Goal: Information Seeking & Learning: Learn about a topic

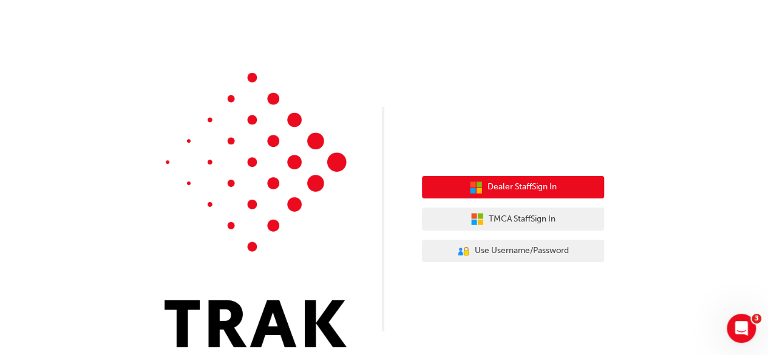
click at [522, 182] on span "Dealer Staff Sign In" at bounding box center [522, 187] width 69 height 14
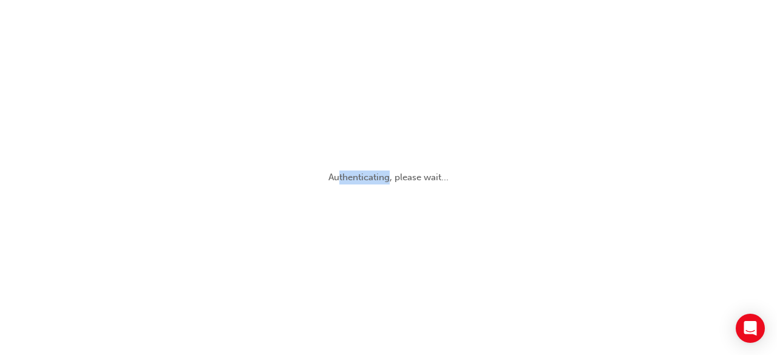
drag, startPoint x: 0, startPoint y: 0, endPoint x: 391, endPoint y: 105, distance: 404.9
click at [391, 105] on div "Authenticating, please wait..." at bounding box center [388, 177] width 777 height 355
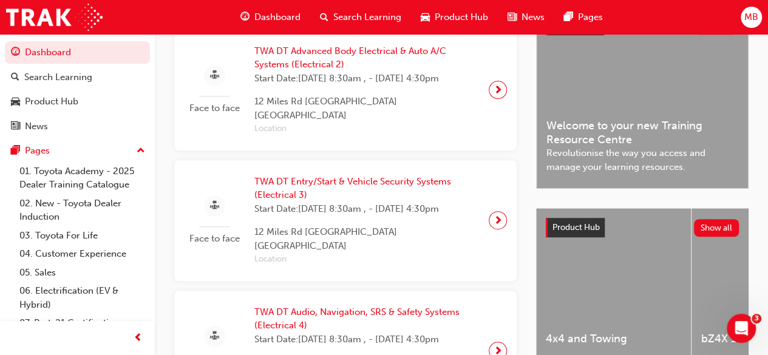
scroll to position [270, 0]
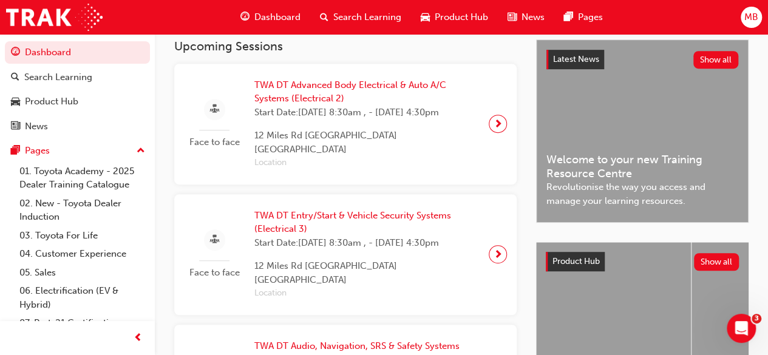
click at [282, 16] on span "Dashboard" at bounding box center [277, 17] width 46 height 14
click at [441, 14] on span "Product Hub" at bounding box center [461, 17] width 53 height 14
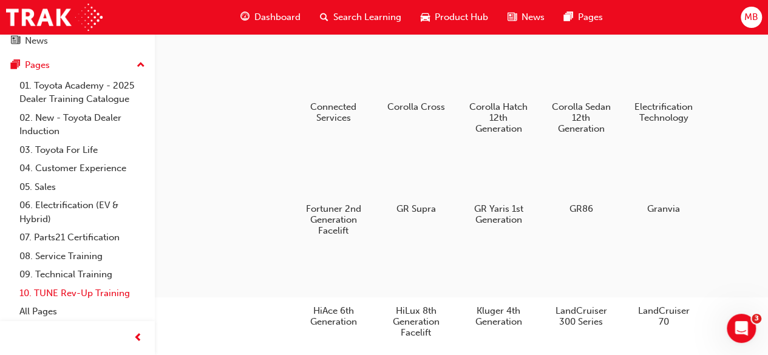
scroll to position [123, 0]
click at [89, 276] on link "09. Technical Training" at bounding box center [82, 274] width 135 height 19
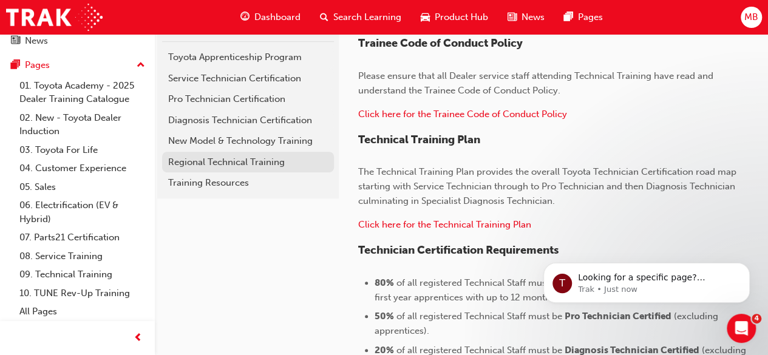
click at [225, 166] on div "Regional Technical Training" at bounding box center [248, 162] width 160 height 14
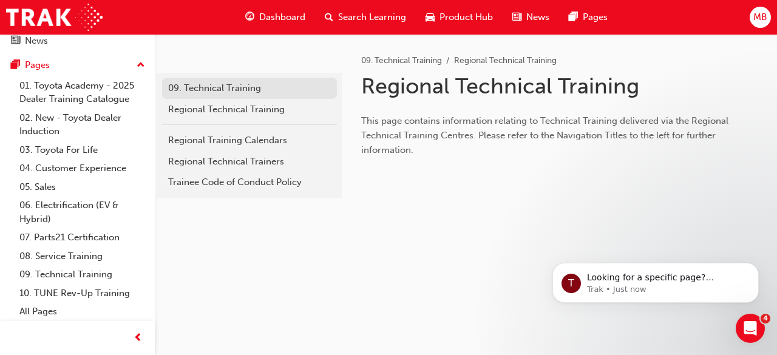
click at [236, 92] on div "09. Technical Training" at bounding box center [249, 88] width 163 height 14
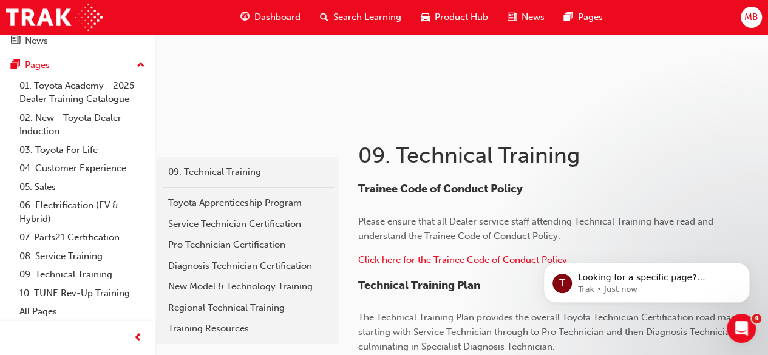
scroll to position [192, 0]
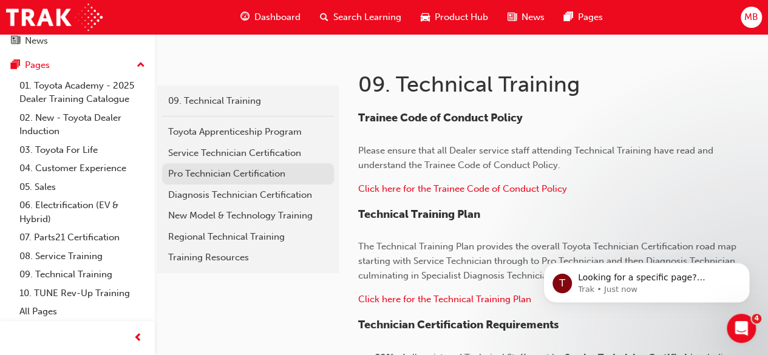
click at [222, 175] on div "Pro Technician Certification" at bounding box center [248, 174] width 160 height 14
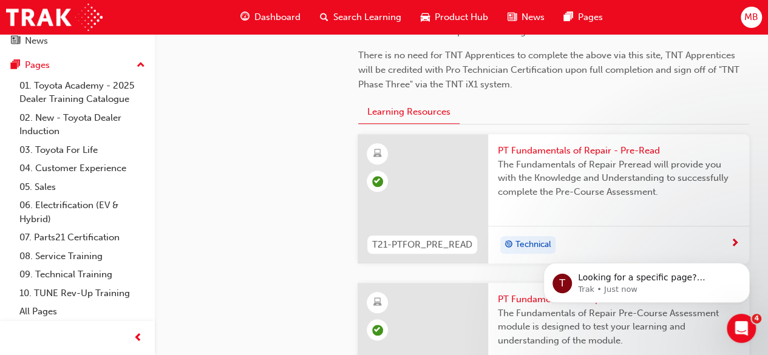
scroll to position [514, 0]
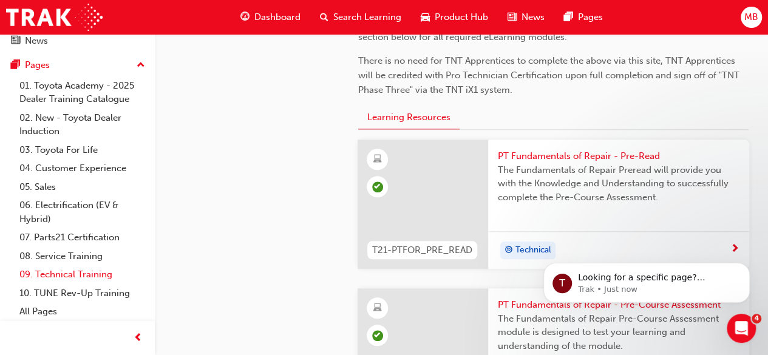
click at [68, 271] on link "09. Technical Training" at bounding box center [82, 274] width 135 height 19
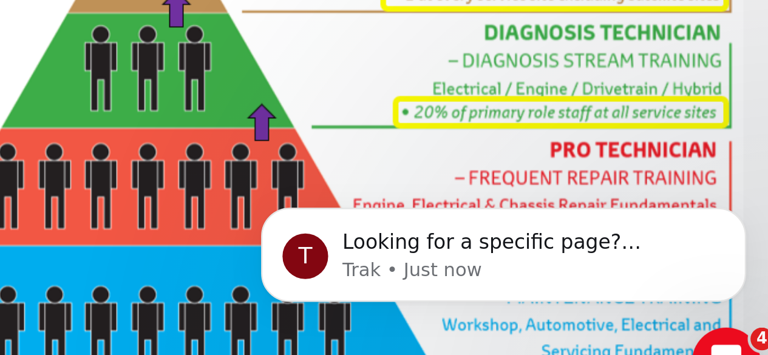
scroll to position [578, 0]
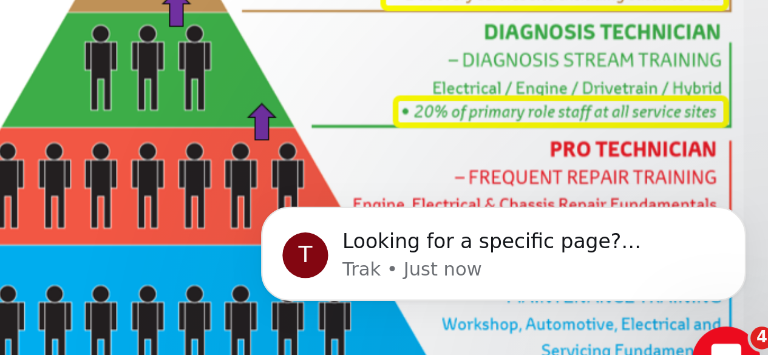
click at [302, 84] on div "T Looking for a specific page? Technical, Toyota Network Training, Technical Tr…" at bounding box center [339, 69] width 223 height 152
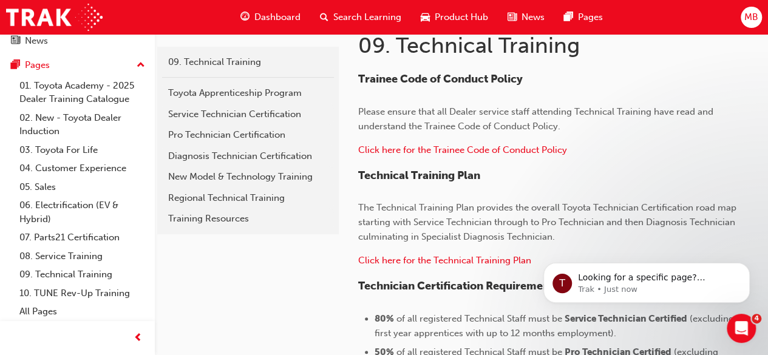
scroll to position [214, 0]
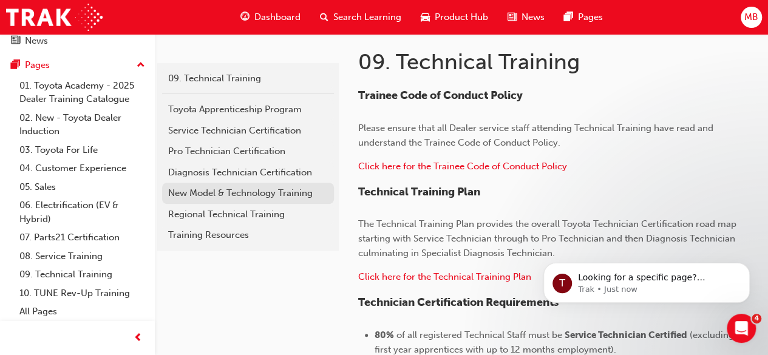
click at [274, 192] on div "New Model & Technology Training" at bounding box center [248, 193] width 160 height 14
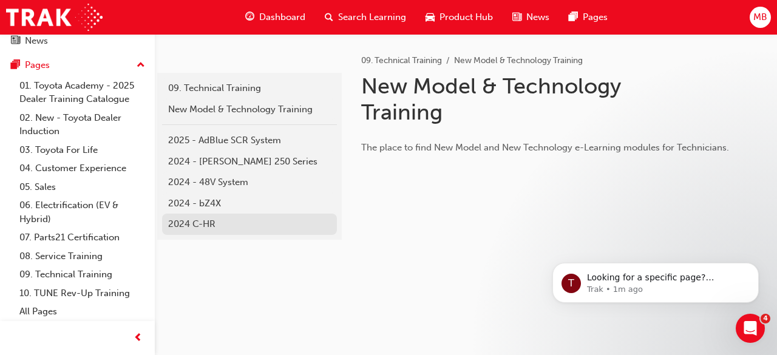
click at [234, 228] on div "2024 C-HR" at bounding box center [249, 224] width 163 height 14
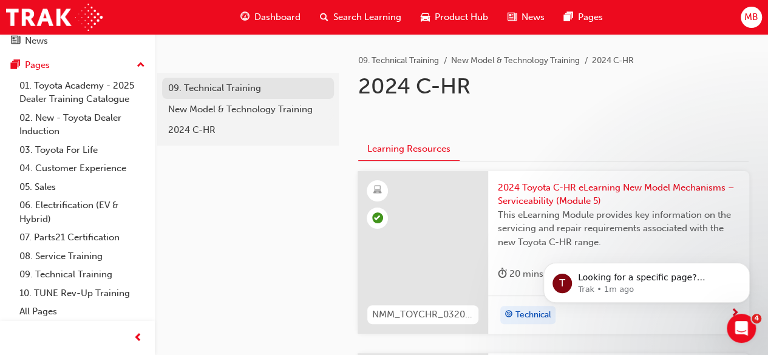
click at [232, 84] on div "09. Technical Training" at bounding box center [248, 88] width 160 height 14
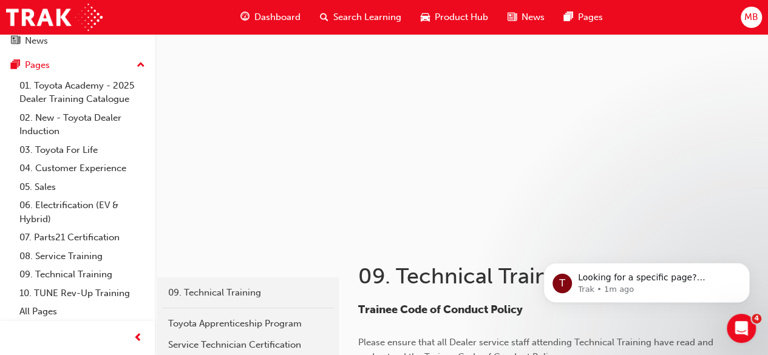
scroll to position [194, 0]
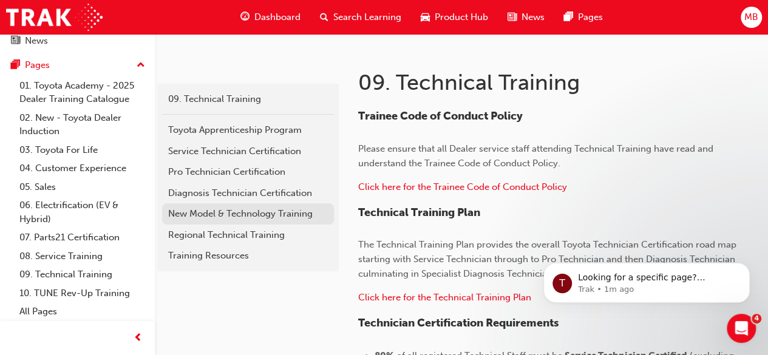
click at [245, 220] on div "New Model & Technology Training" at bounding box center [248, 214] width 160 height 14
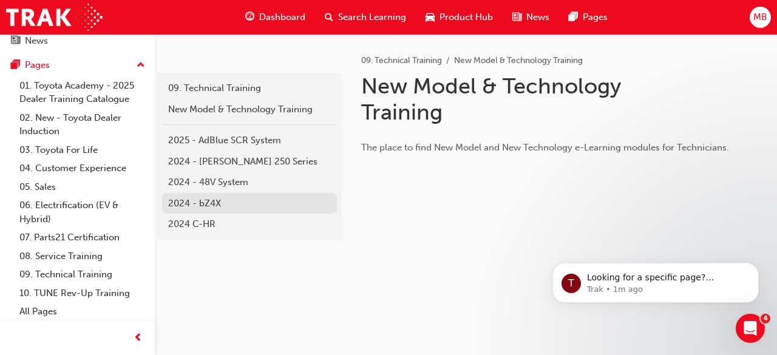
click at [251, 204] on div "2024 - bZ4X" at bounding box center [249, 204] width 163 height 14
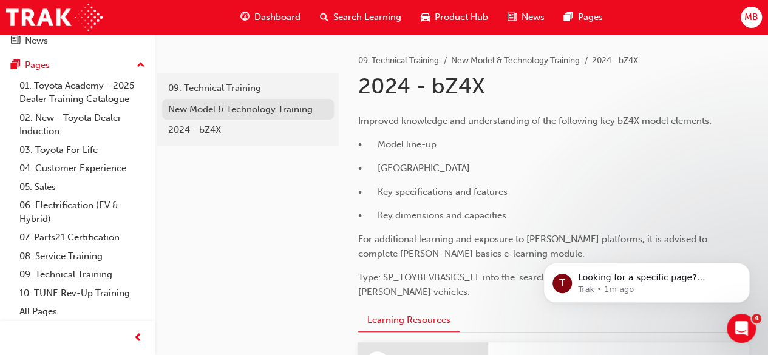
click at [261, 108] on div "New Model & Technology Training" at bounding box center [248, 110] width 160 height 14
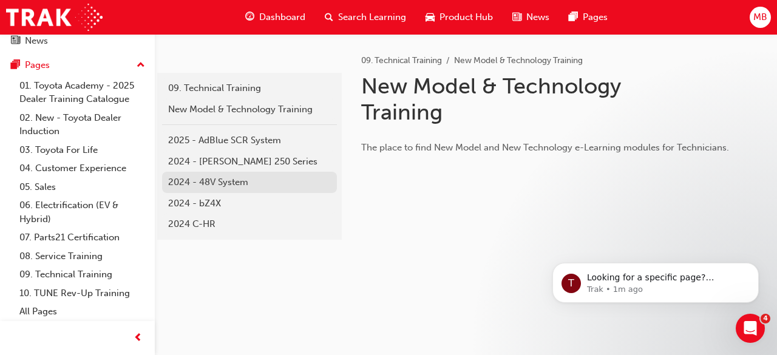
click at [251, 185] on div "2024 - 48V System" at bounding box center [249, 182] width 163 height 14
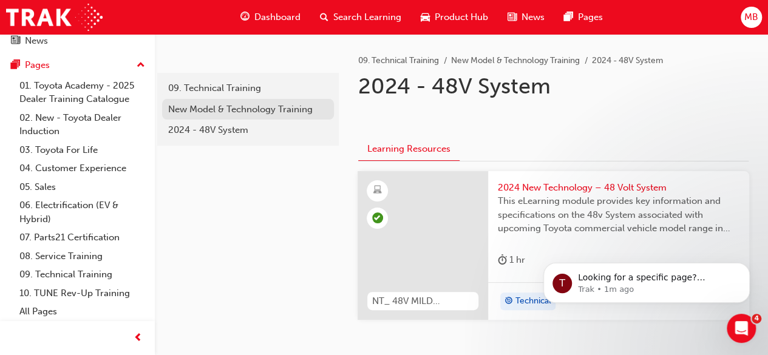
click at [245, 109] on div "New Model & Technology Training" at bounding box center [248, 110] width 160 height 14
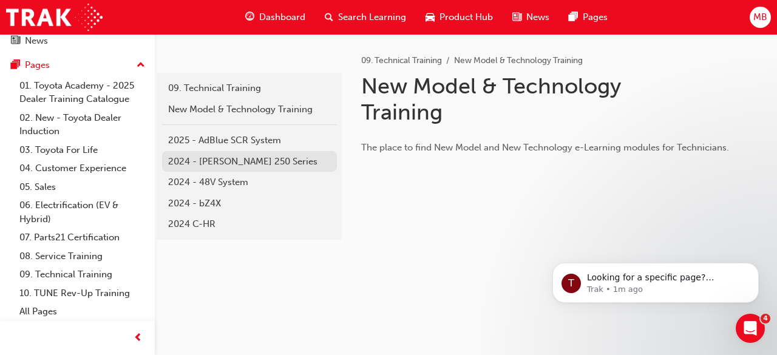
click at [245, 160] on div "2024 - [PERSON_NAME] 250 Series" at bounding box center [249, 162] width 163 height 14
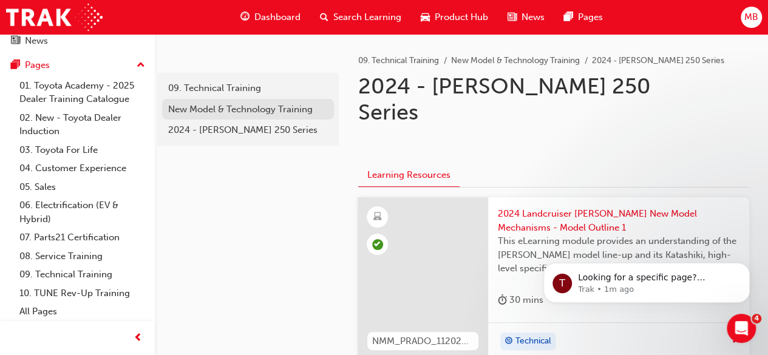
click at [246, 111] on div "New Model & Technology Training" at bounding box center [248, 110] width 160 height 14
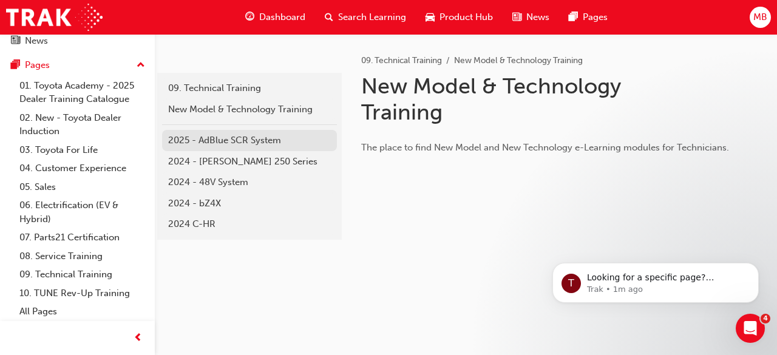
click at [260, 137] on div "2025 - AdBlue SCR System" at bounding box center [249, 141] width 163 height 14
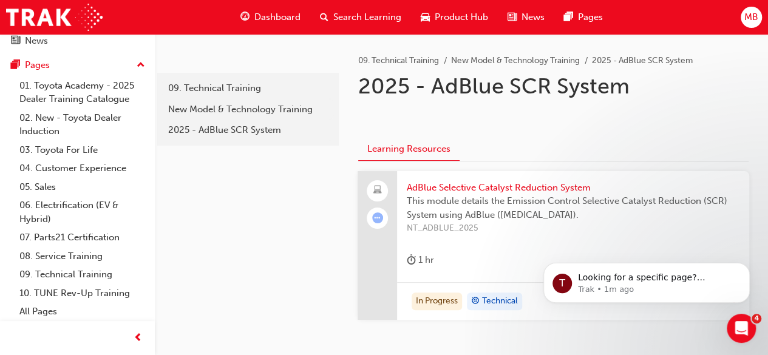
scroll to position [90, 0]
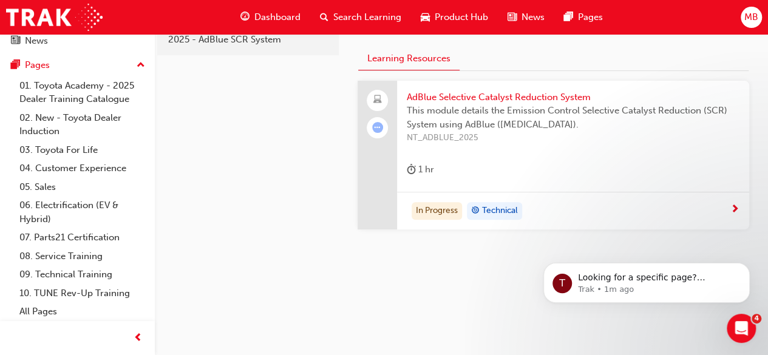
click at [464, 97] on span "AdBlue Selective Catalyst Reduction System" at bounding box center [573, 97] width 333 height 14
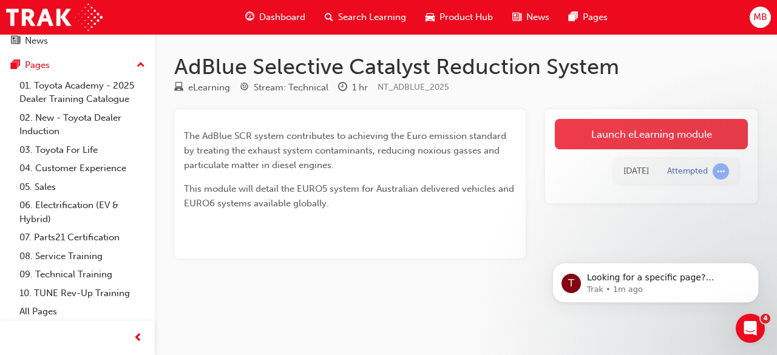
click at [618, 128] on link "Launch eLearning module" at bounding box center [651, 134] width 193 height 30
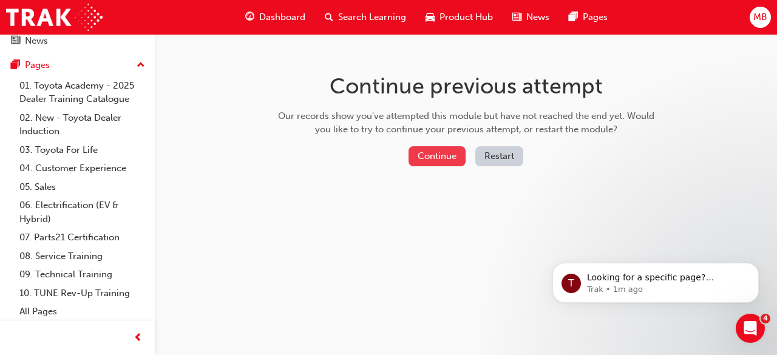
click at [454, 157] on button "Continue" at bounding box center [437, 156] width 57 height 20
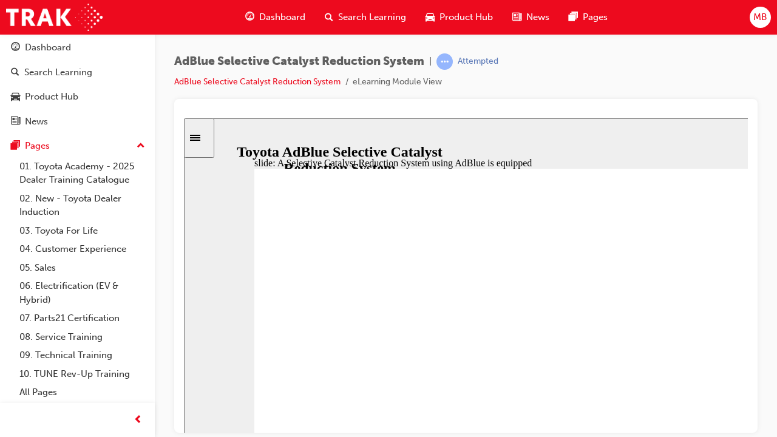
scroll to position [4, 0]
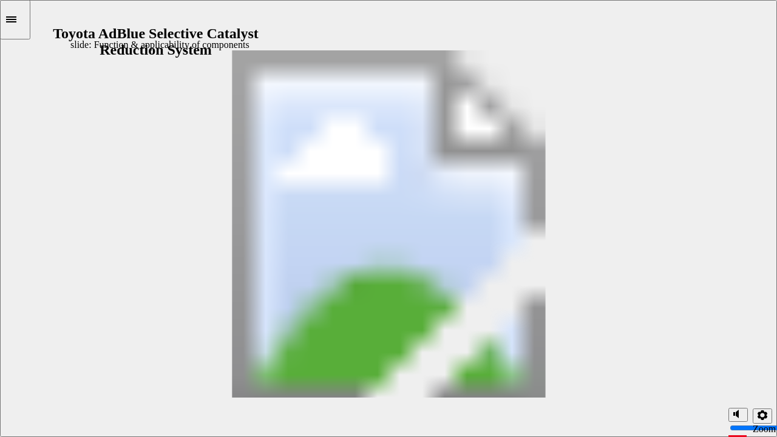
scroll to position [353, 0]
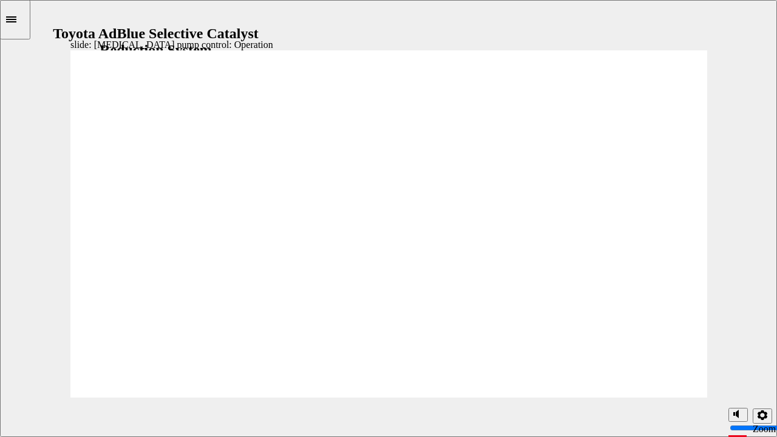
click at [16, 18] on icon "Sidebar Toggle" at bounding box center [11, 19] width 10 height 6
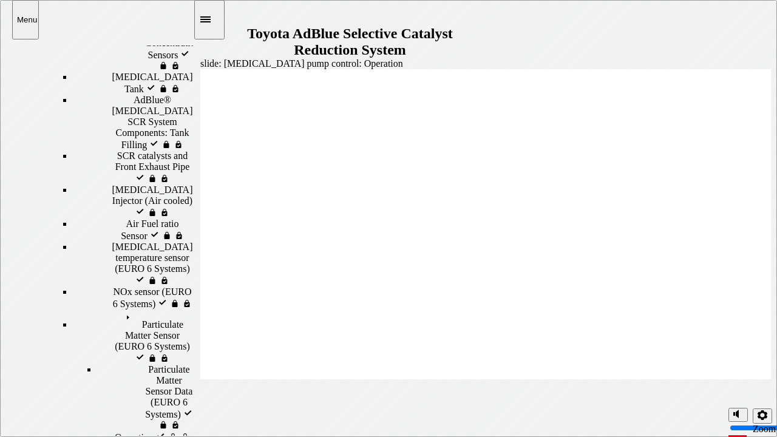
scroll to position [539, 0]
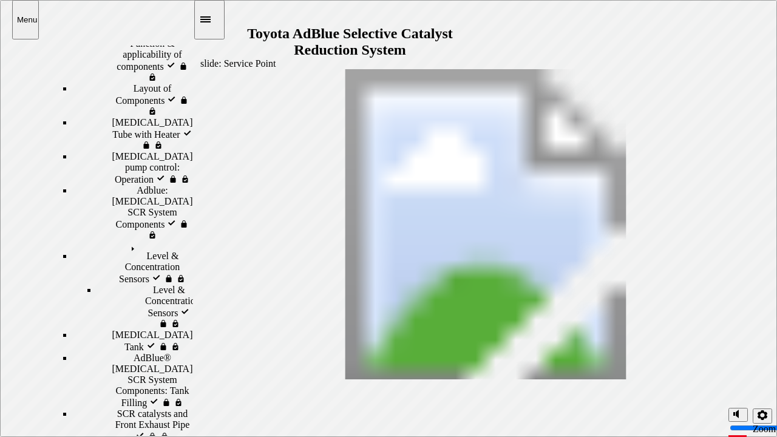
scroll to position [197, 0]
click at [149, 240] on span "Level & Concentration Sensors" at bounding box center [159, 256] width 67 height 33
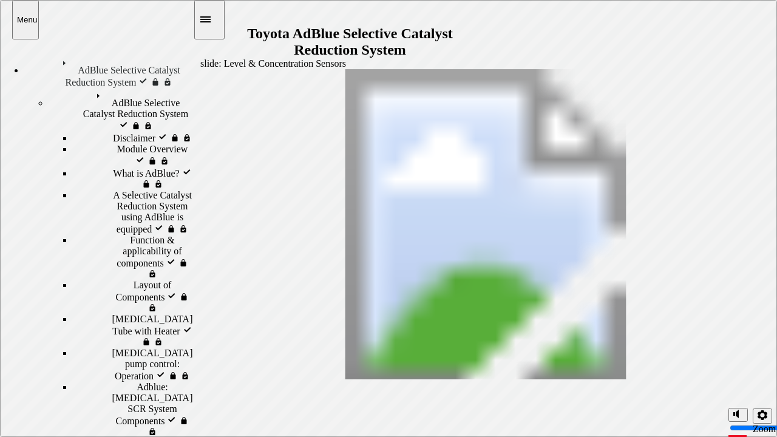
click at [101, 132] on div "Disclaimer Disclaimer" at bounding box center [133, 138] width 120 height 12
click at [118, 144] on div "Module Overview Module Overview" at bounding box center [133, 155] width 120 height 23
click at [129, 170] on div "What is AdBlue? What is AdBlue?" at bounding box center [133, 178] width 120 height 23
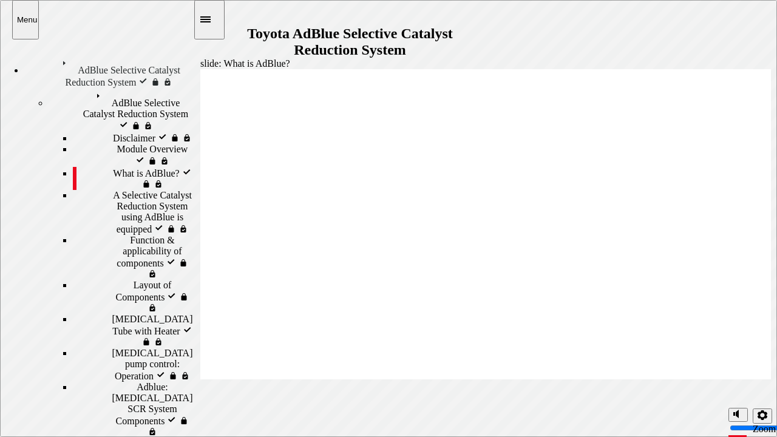
click at [132, 198] on span "A Selective Catalyst Reduction System using AdBlue is equipped visited" at bounding box center [153, 212] width 80 height 44
click at [130, 235] on span "Function & applicability of components visited" at bounding box center [161, 257] width 63 height 44
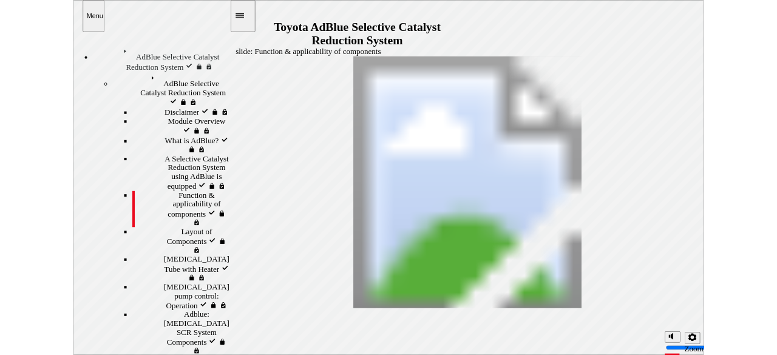
scroll to position [33, 0]
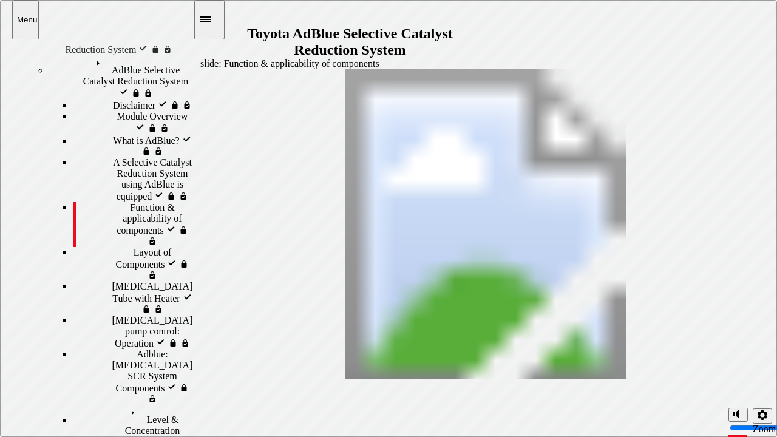
click at [129, 355] on span "Level & Concentration Sensors" at bounding box center [159, 421] width 67 height 33
